Goal: Task Accomplishment & Management: Manage account settings

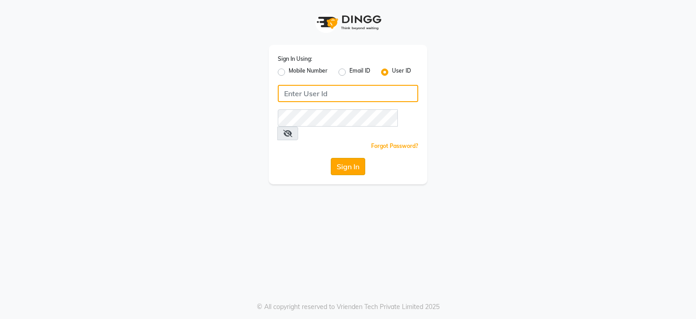
type input "klipsnkurls"
click at [347, 158] on button "Sign In" at bounding box center [348, 166] width 34 height 17
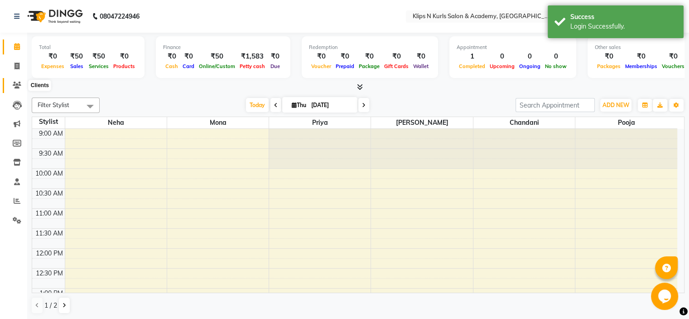
click at [19, 83] on icon at bounding box center [17, 85] width 9 height 7
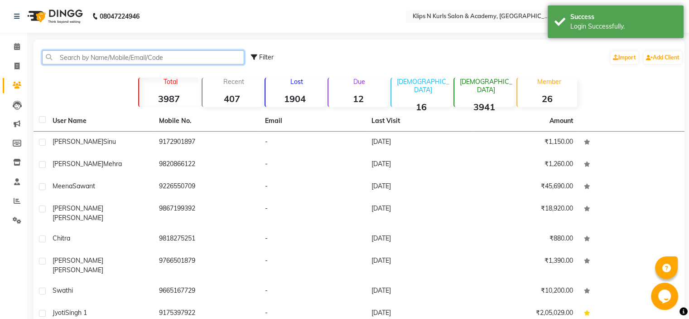
click at [67, 58] on input "text" at bounding box center [143, 57] width 202 height 14
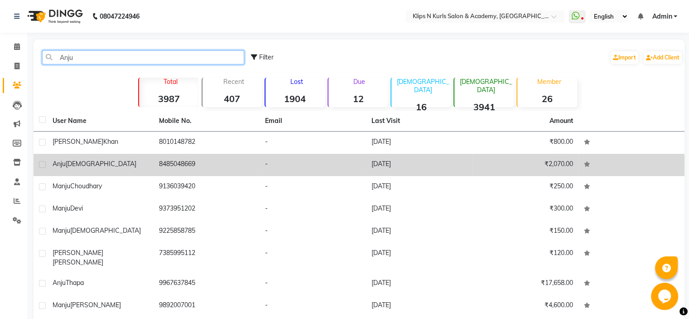
type input "Anju"
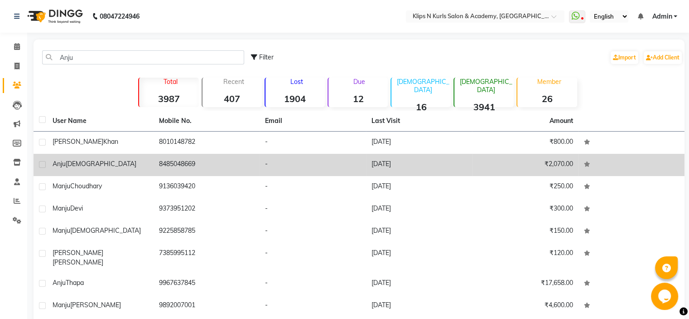
click at [155, 168] on td "8485048669" at bounding box center [207, 165] width 107 height 22
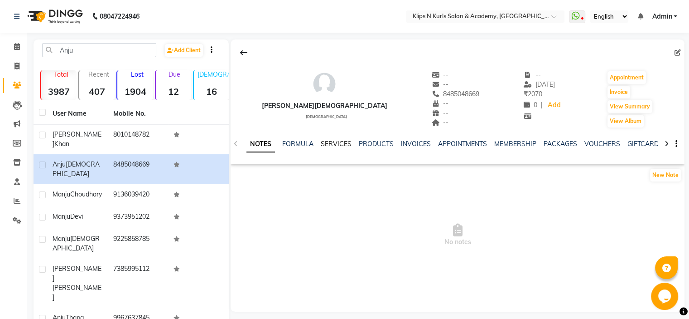
click at [326, 145] on link "SERVICES" at bounding box center [336, 144] width 31 height 8
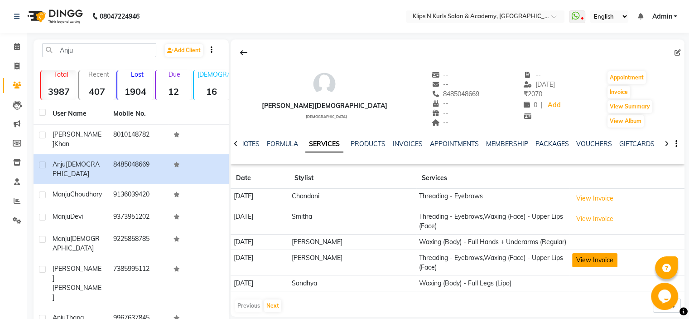
click at [582, 257] on button "View Invoice" at bounding box center [594, 260] width 45 height 14
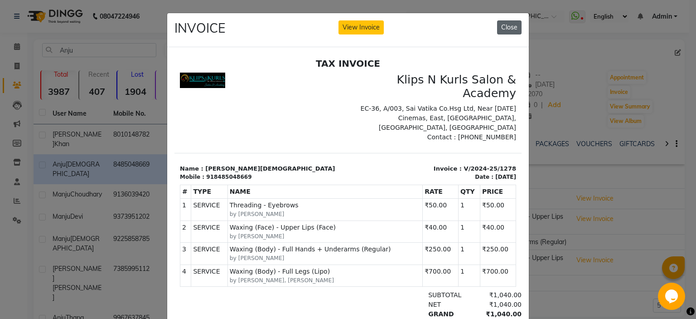
click at [512, 30] on button "Close" at bounding box center [509, 27] width 24 height 14
